Goal: Information Seeking & Learning: Compare options

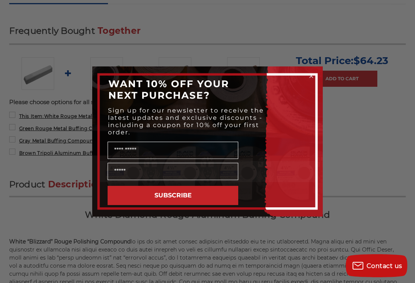
scroll to position [290, 0]
click at [314, 80] on circle "Close dialog" at bounding box center [311, 76] width 7 height 7
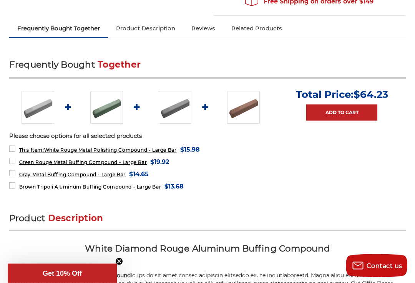
scroll to position [231, 0]
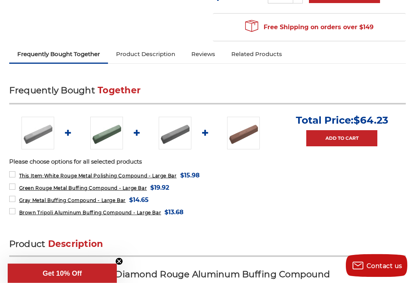
click at [110, 129] on img at bounding box center [106, 133] width 33 height 33
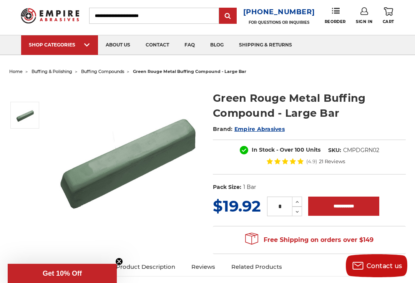
scroll to position [9, 0]
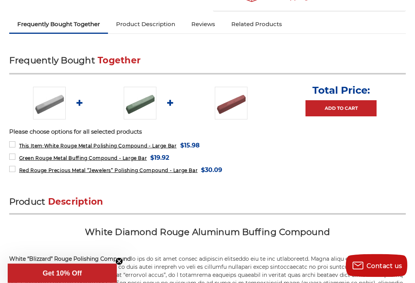
scroll to position [272, 0]
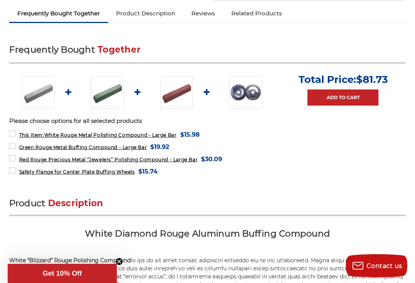
click at [183, 85] on img at bounding box center [176, 92] width 33 height 33
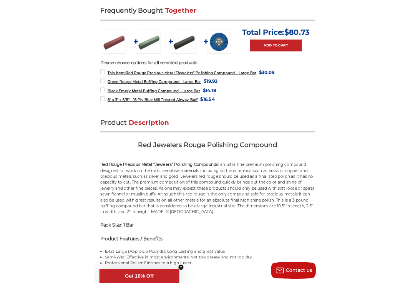
scroll to position [374, 0]
